Goal: Information Seeking & Learning: Learn about a topic

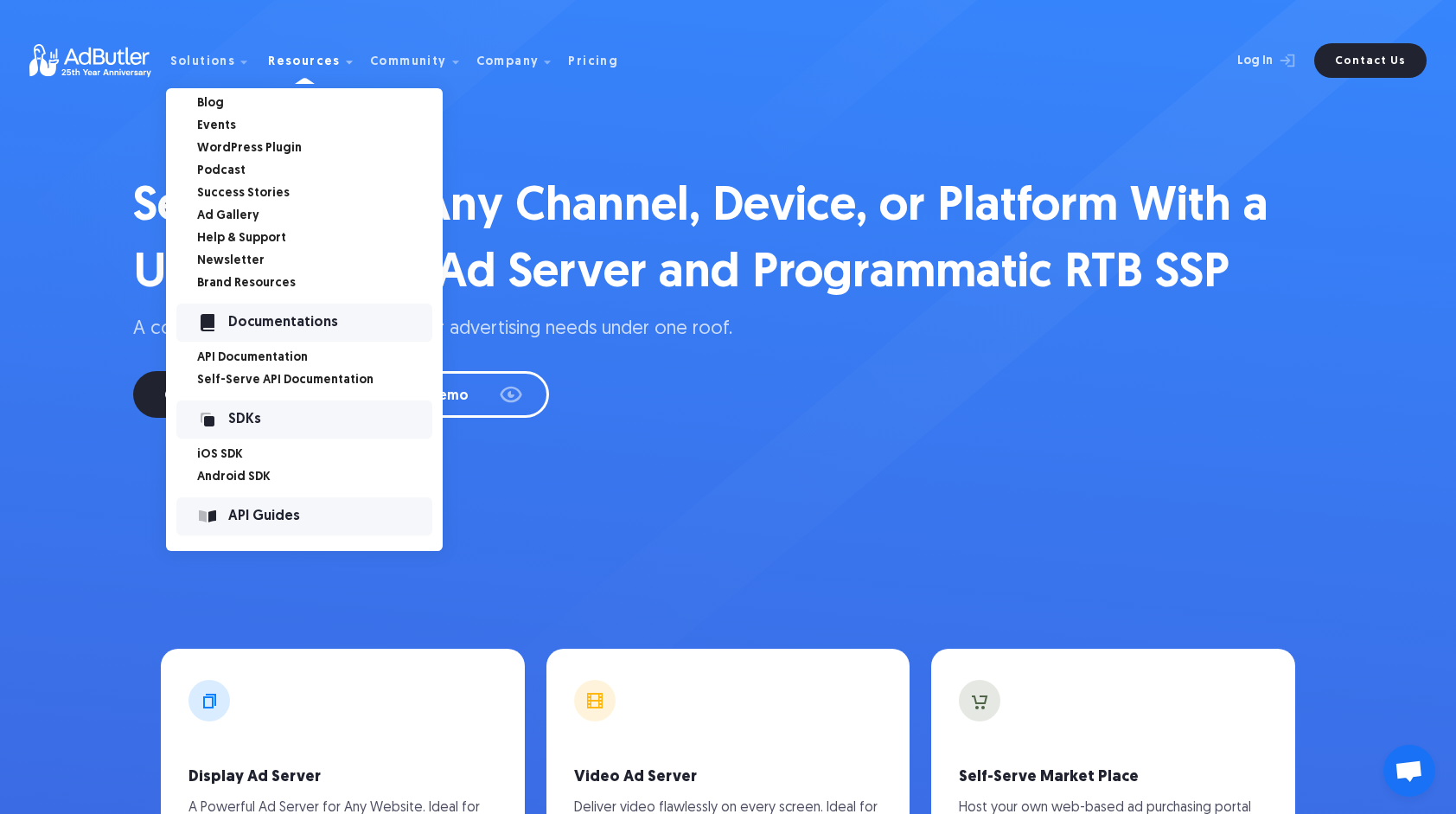
click at [298, 384] on link "Self-Serve API Documentation" at bounding box center [319, 380] width 245 height 12
click at [235, 284] on link "Brand Resources" at bounding box center [319, 284] width 245 height 12
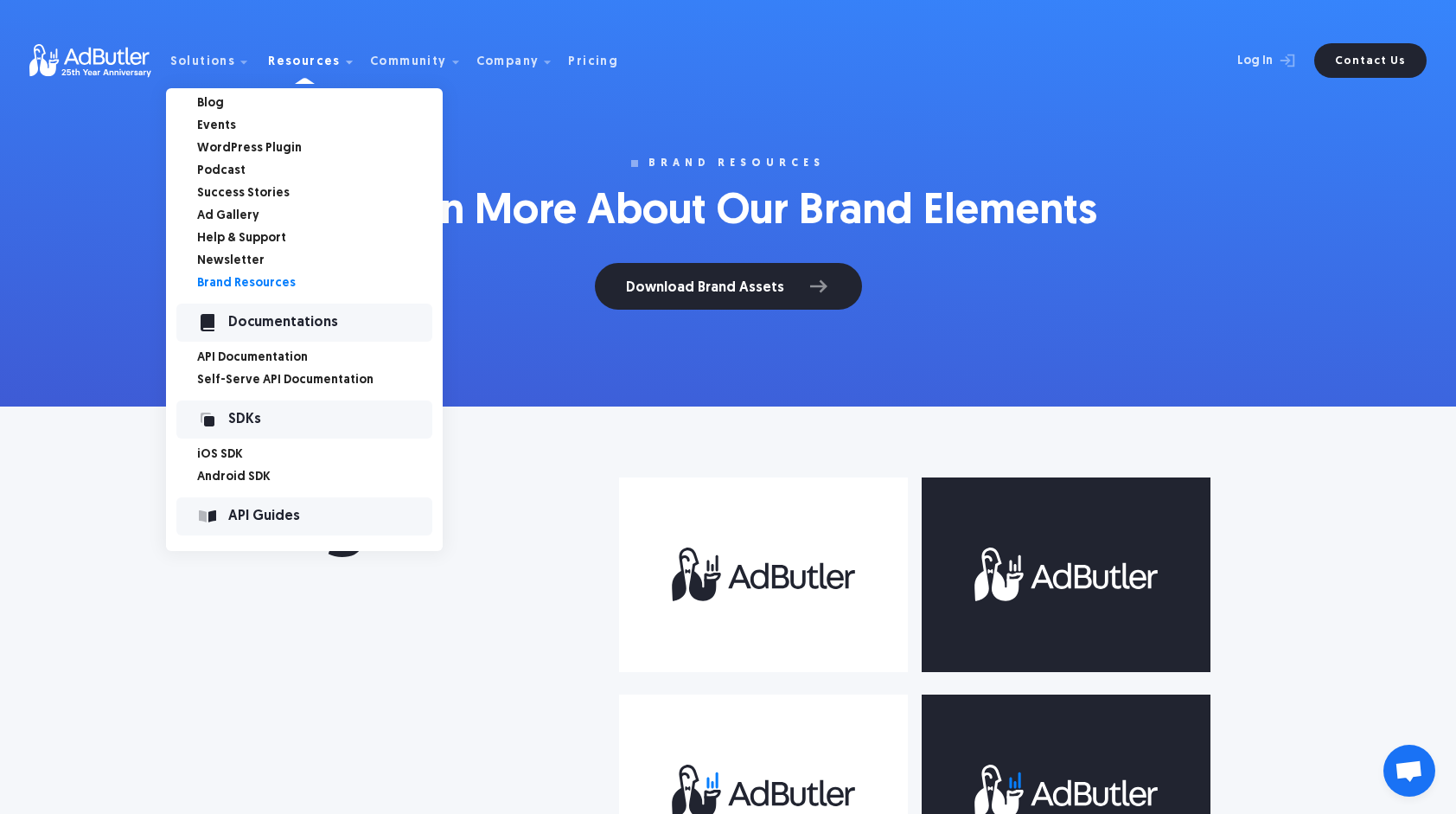
click at [247, 261] on link "Newsletter" at bounding box center [319, 262] width 245 height 12
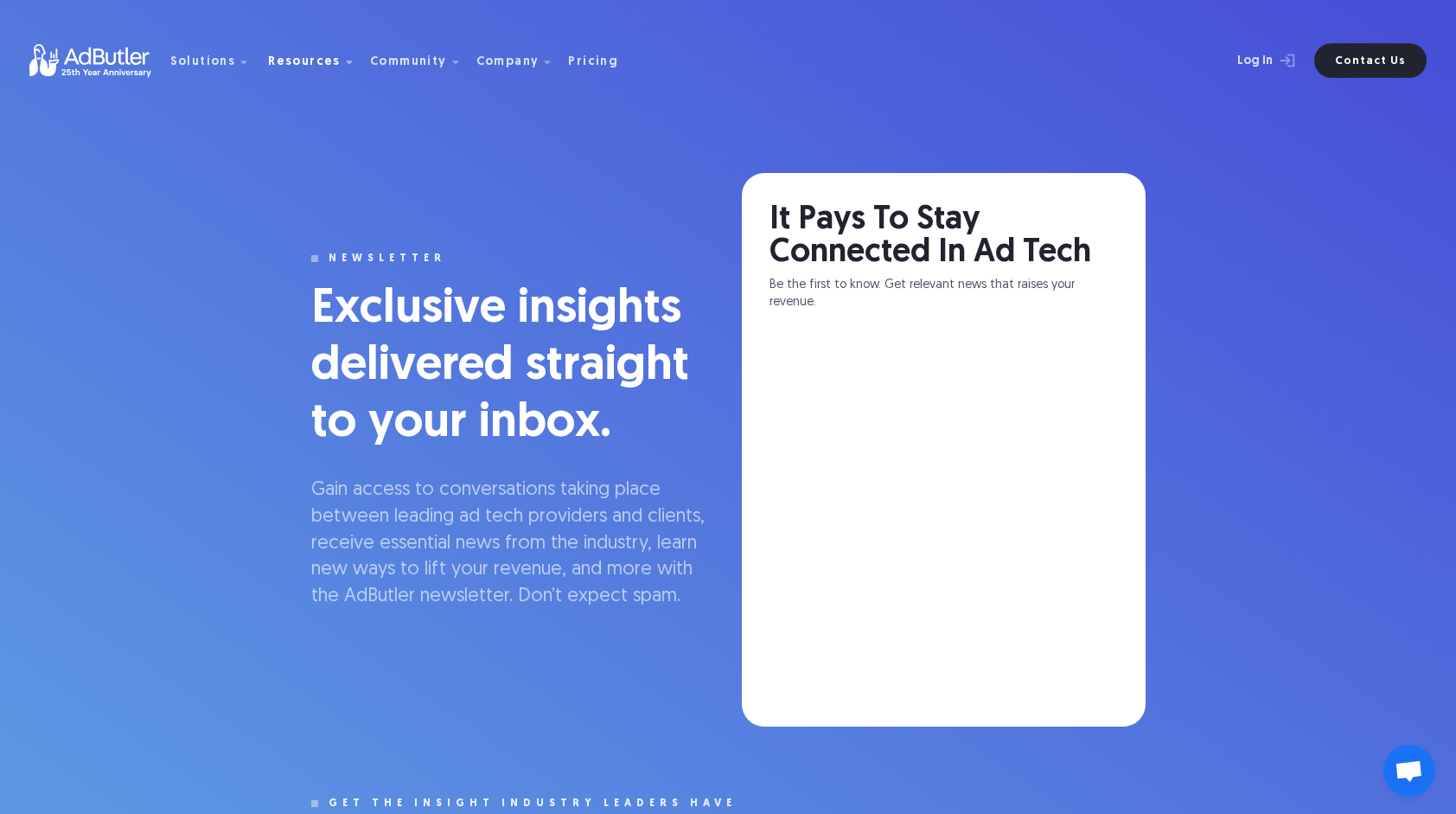
click at [300, 59] on div "Resources" at bounding box center [304, 62] width 73 height 12
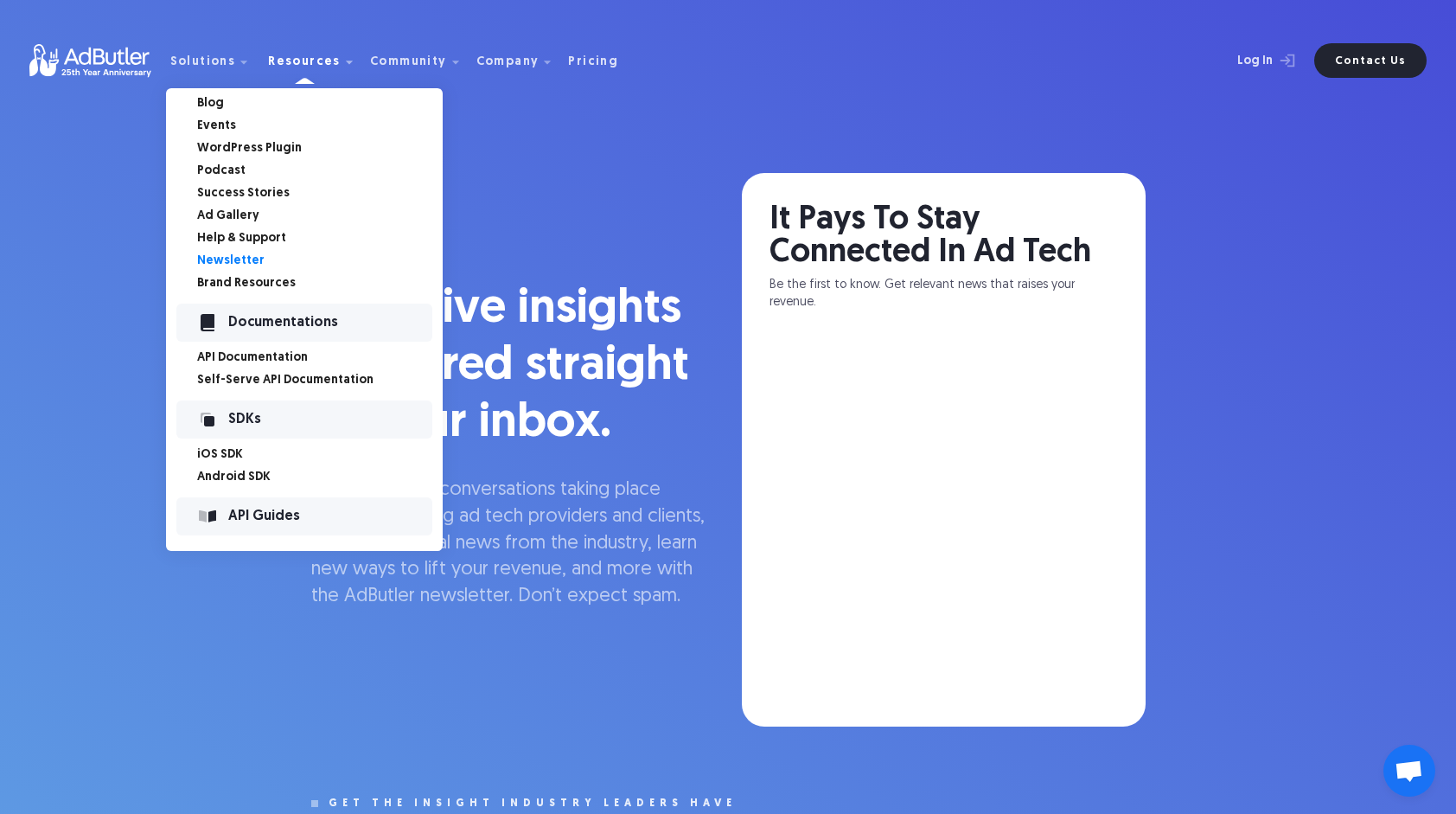
click at [235, 236] on link "Help & Support" at bounding box center [319, 239] width 245 height 12
click at [232, 213] on link "Ad Gallery" at bounding box center [319, 216] width 245 height 12
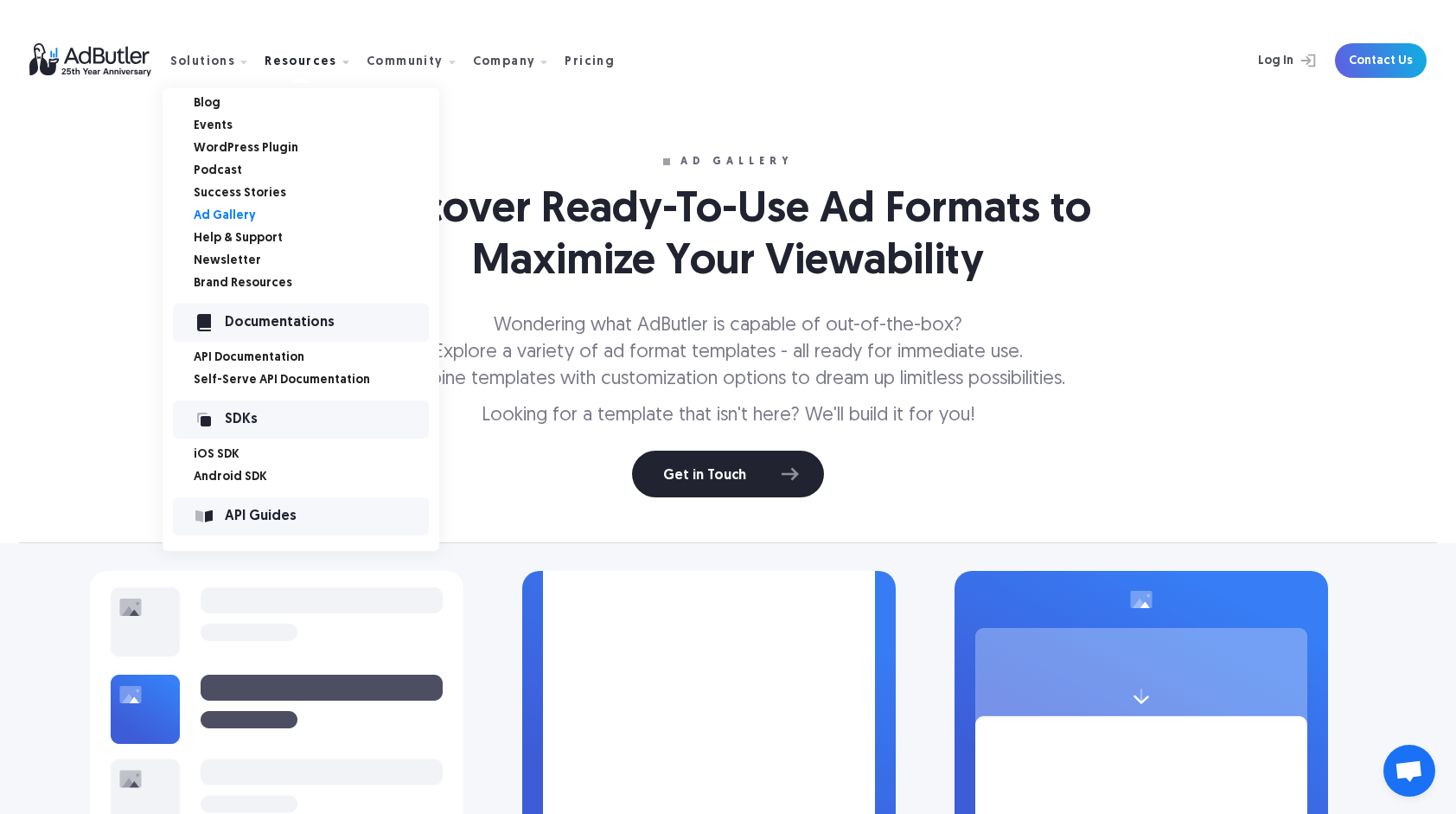
click at [244, 195] on link "Success Stories" at bounding box center [315, 194] width 245 height 12
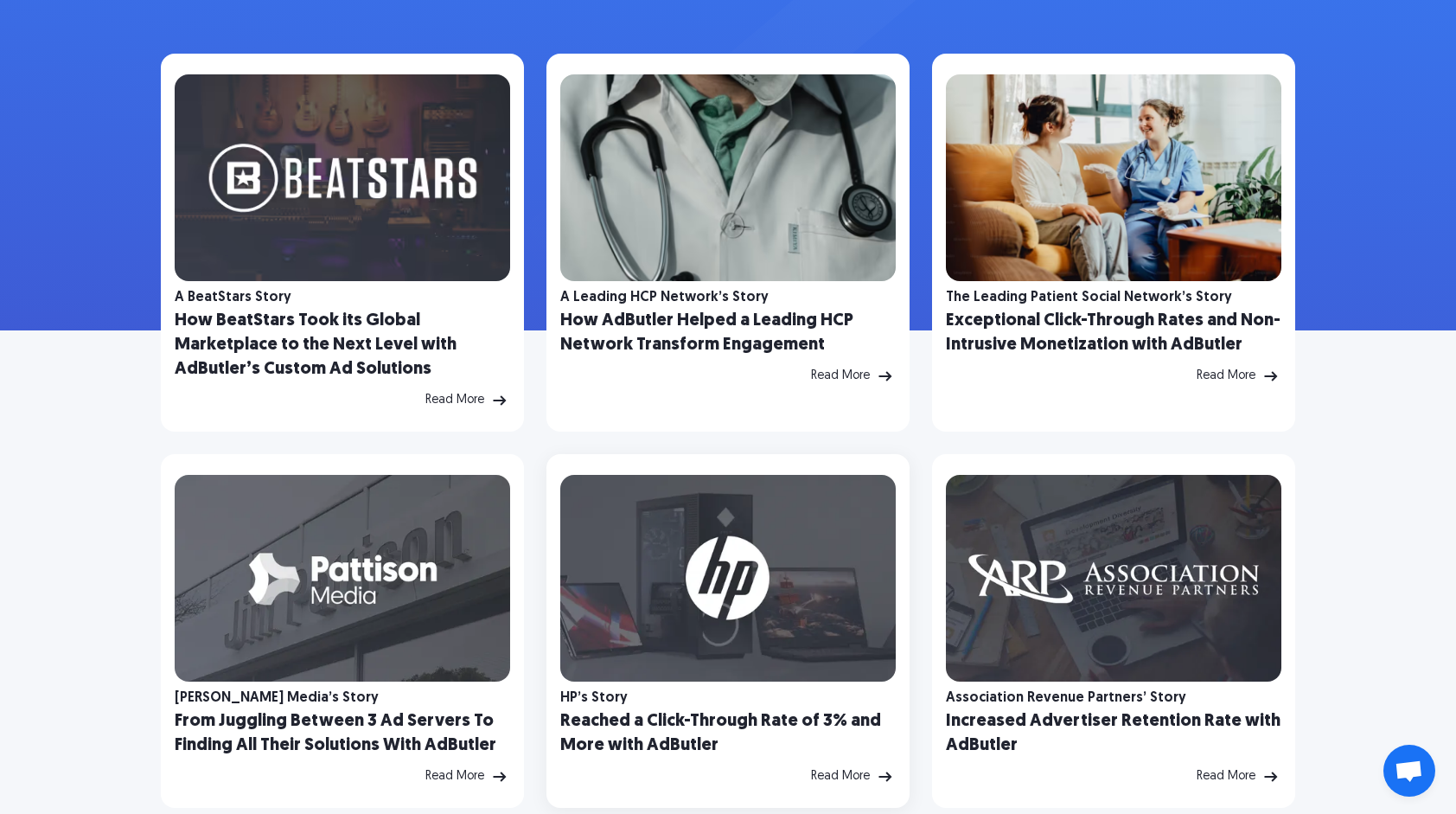
click at [629, 715] on h2 "Reached a Click-Through Rate of 3% and More with AdButler" at bounding box center [728, 733] width 335 height 49
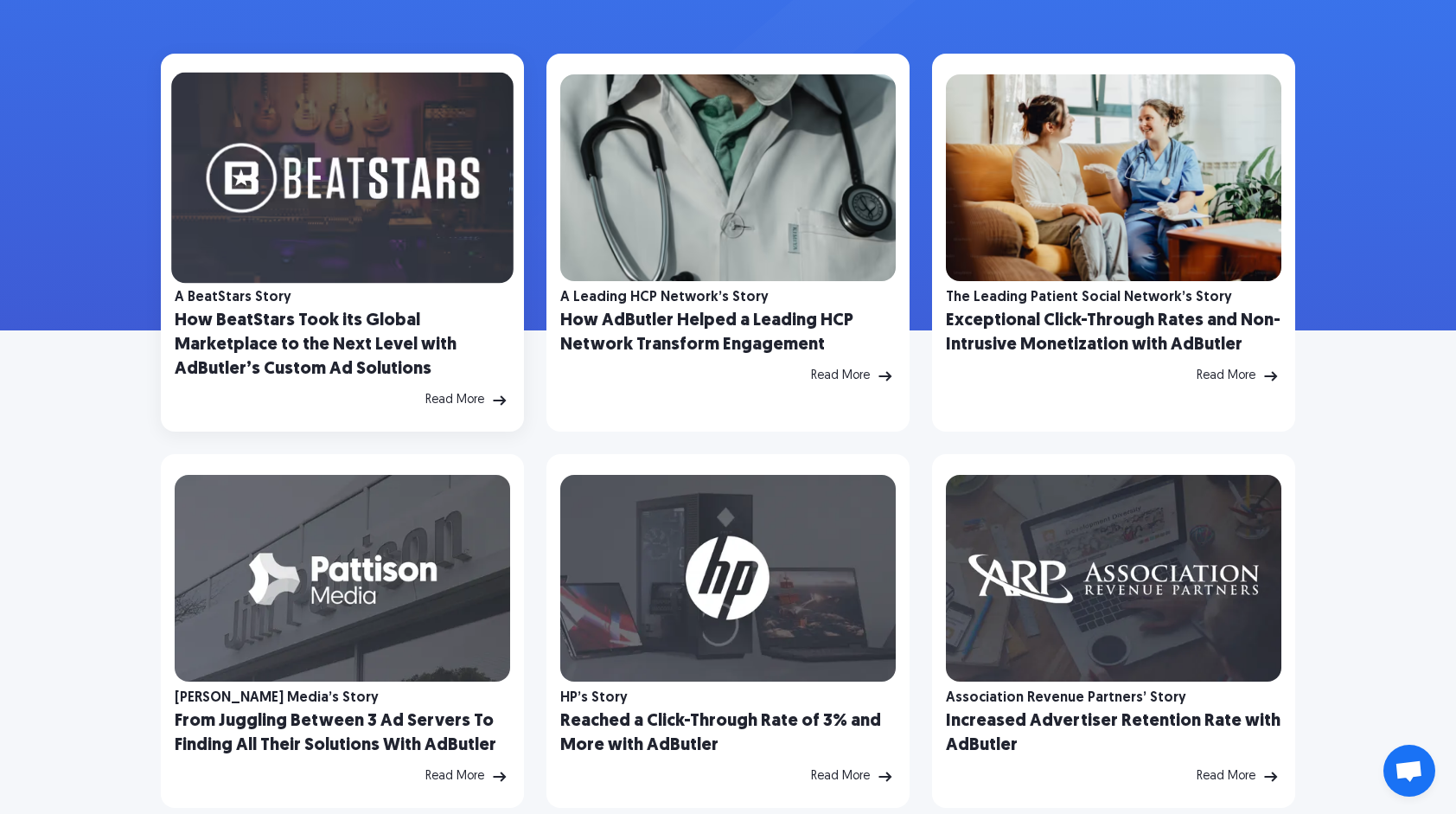
click at [370, 216] on img at bounding box center [342, 178] width 342 height 211
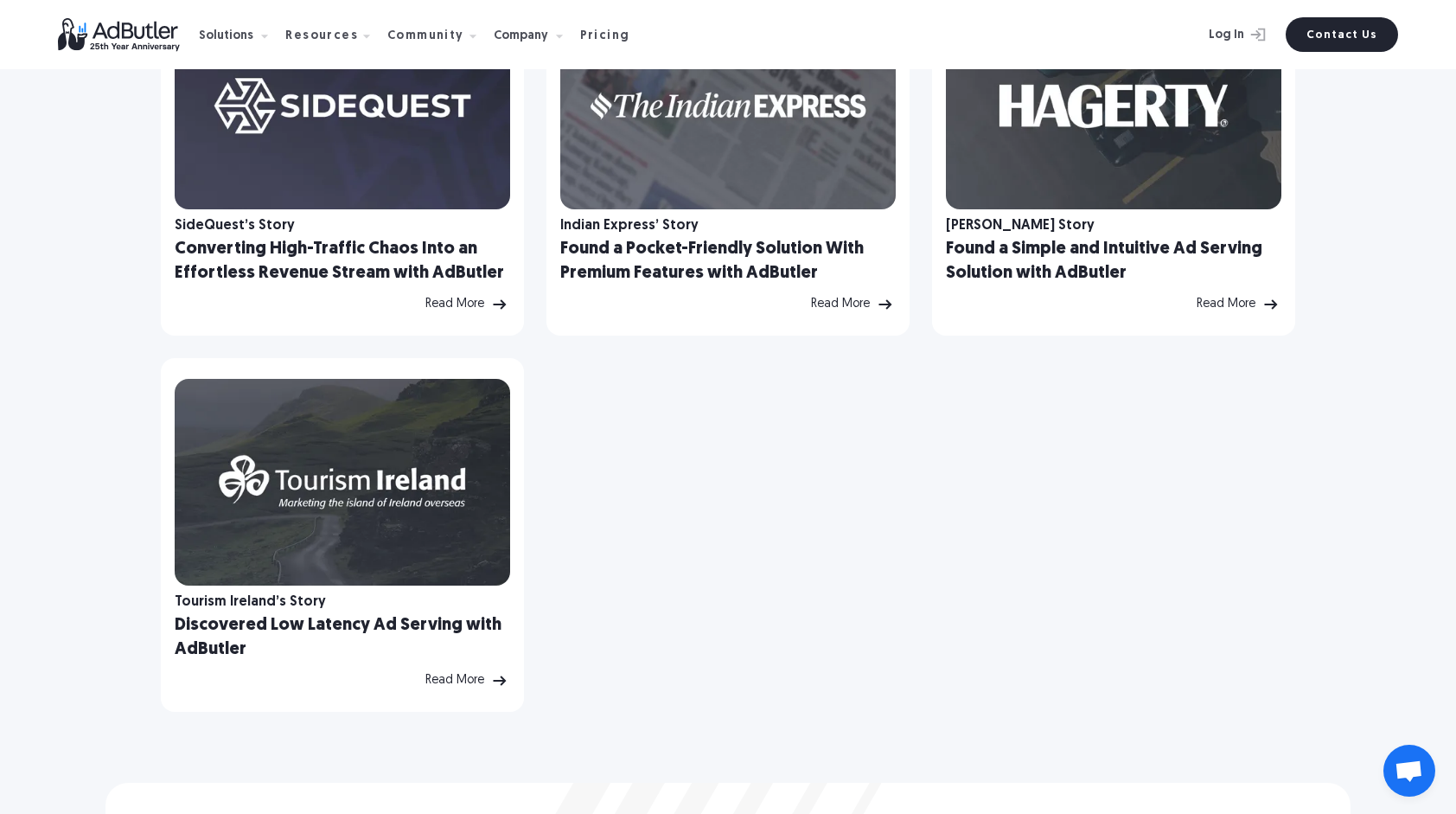
scroll to position [1211, 0]
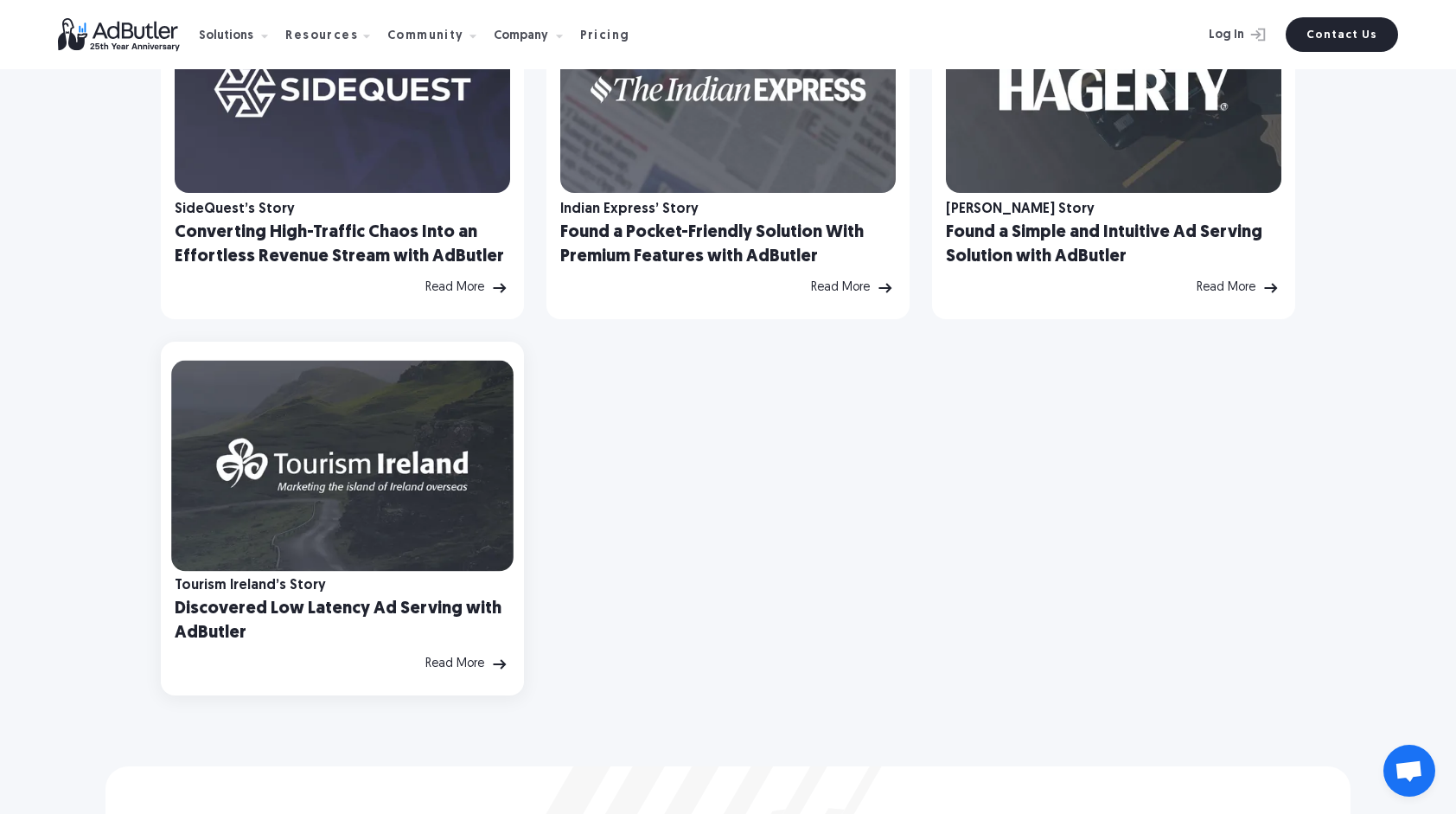
click at [448, 502] on img at bounding box center [342, 466] width 342 height 211
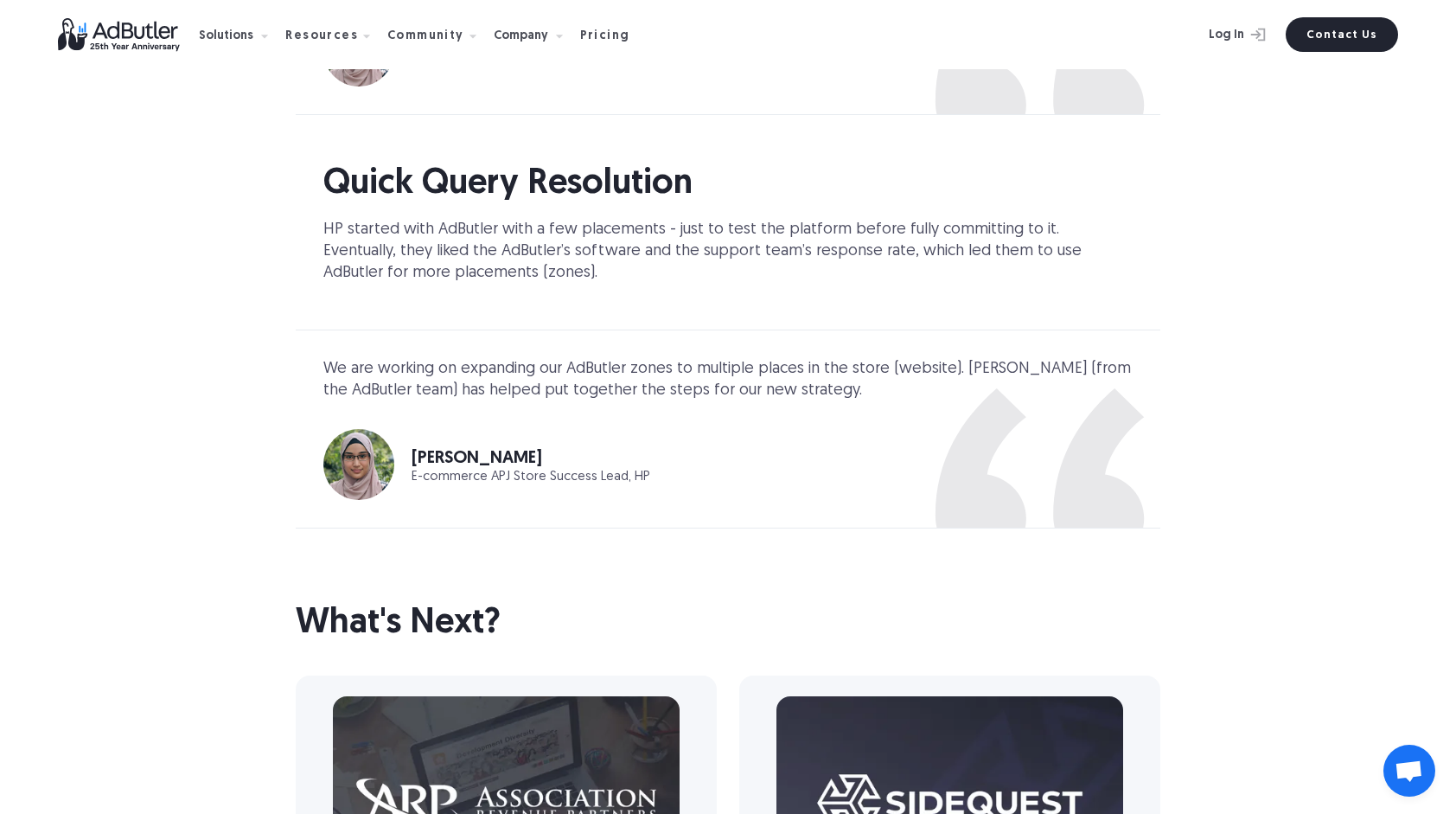
scroll to position [3719, 0]
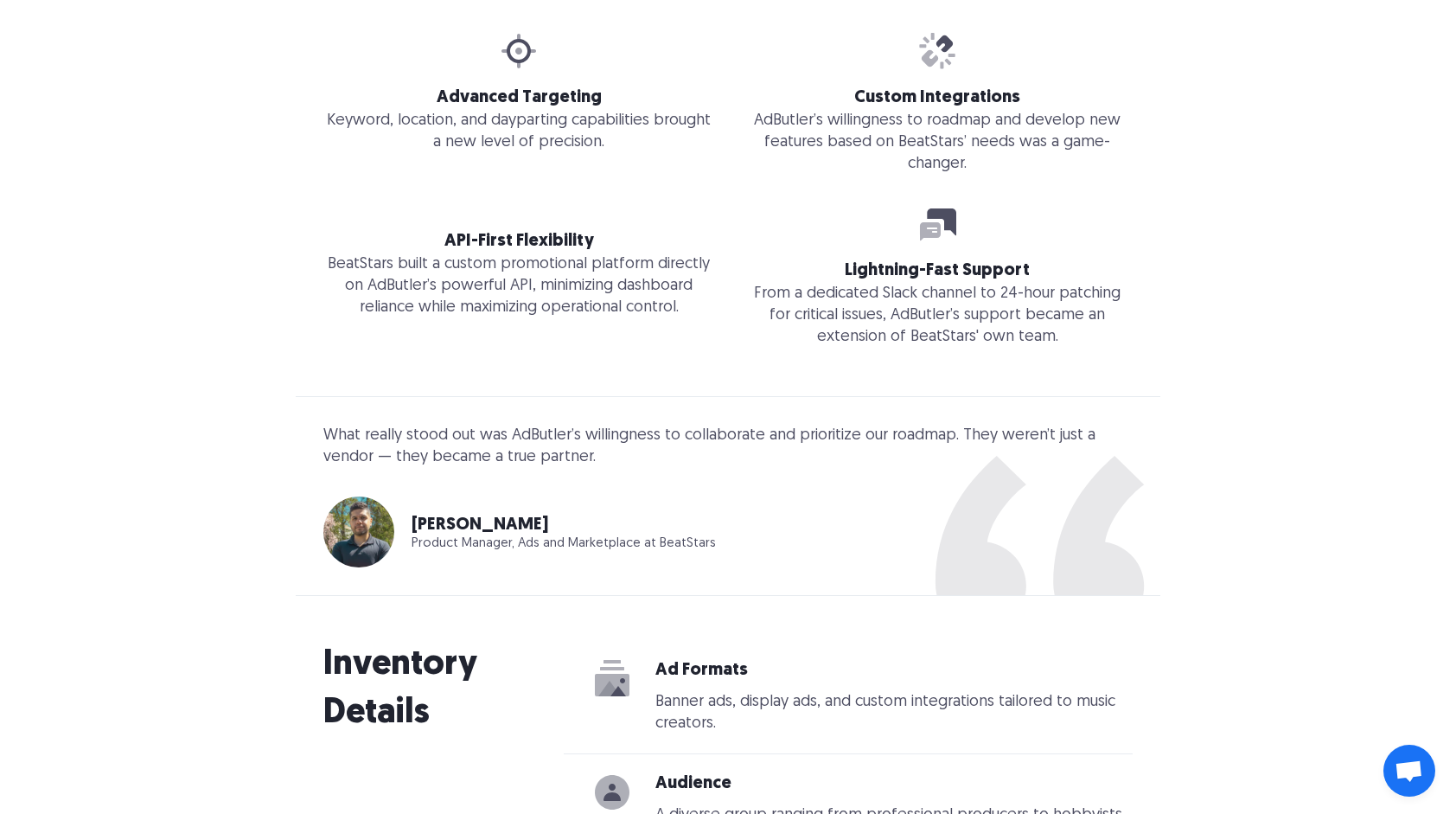
scroll to position [2076, 0]
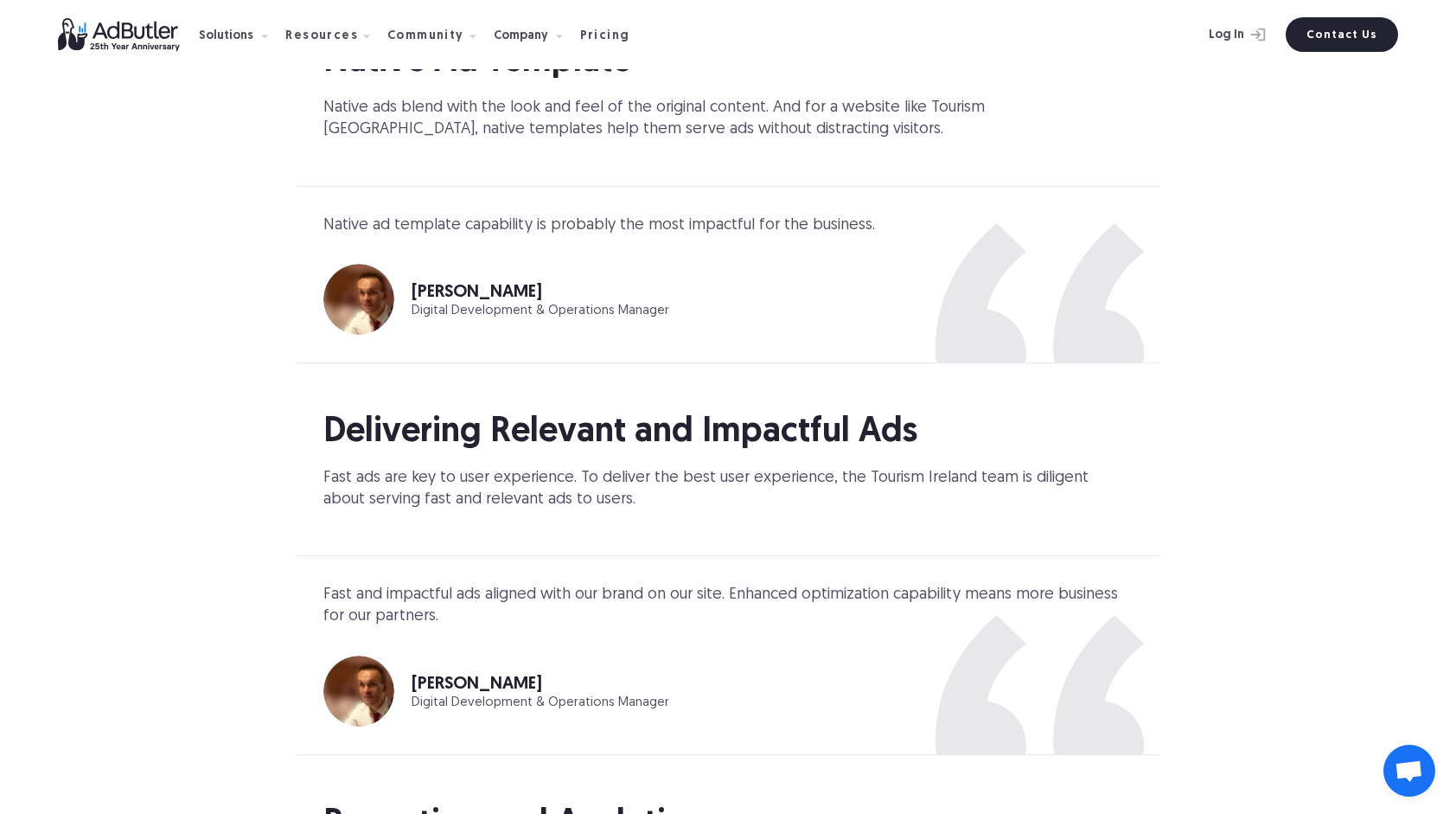
scroll to position [2595, 0]
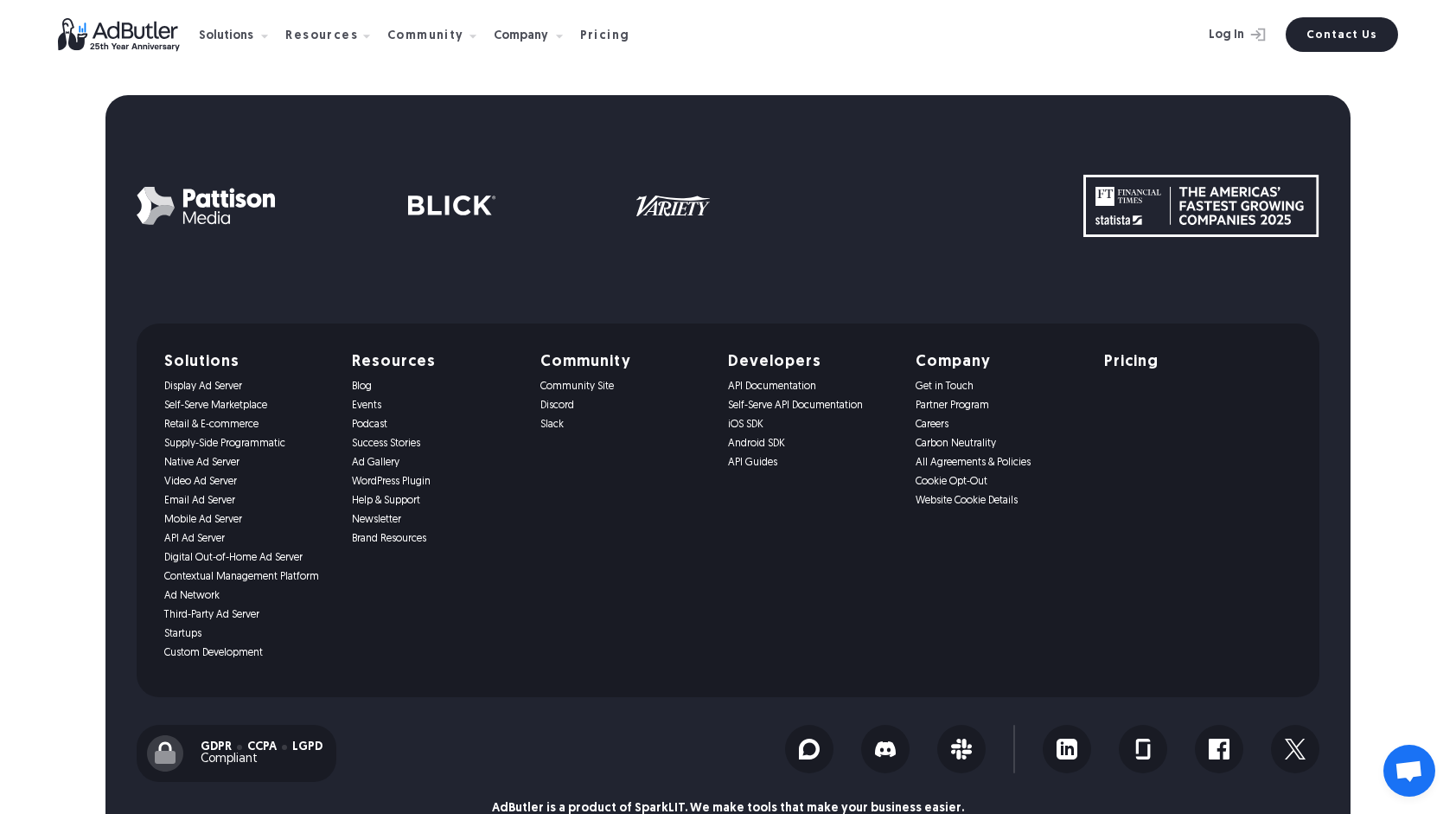
scroll to position [4791, 0]
